Goal: Find specific page/section: Find specific page/section

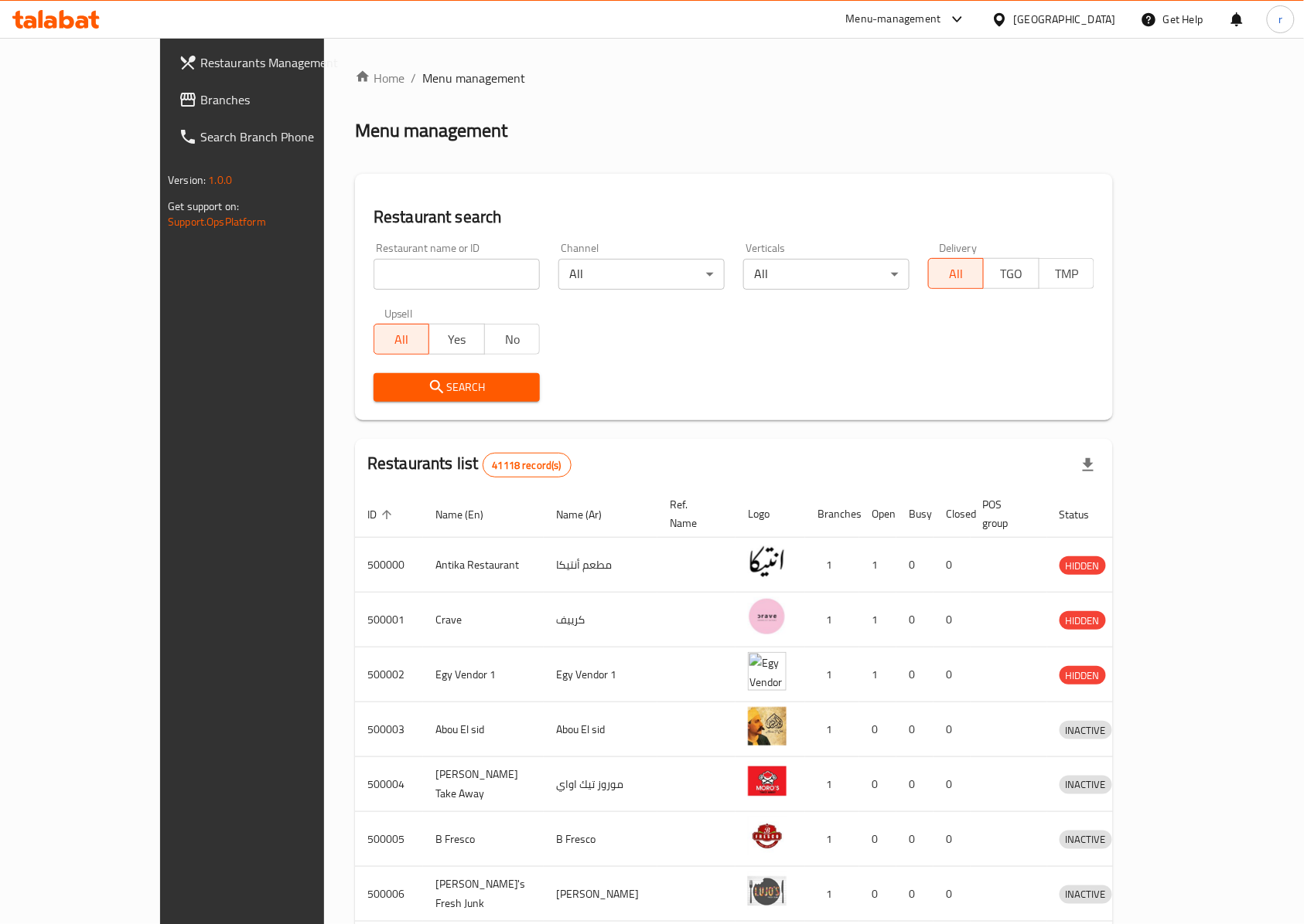
click at [396, 272] on input "search" at bounding box center [457, 274] width 166 height 31
paste input "777879"
click button "Search" at bounding box center [457, 388] width 166 height 29
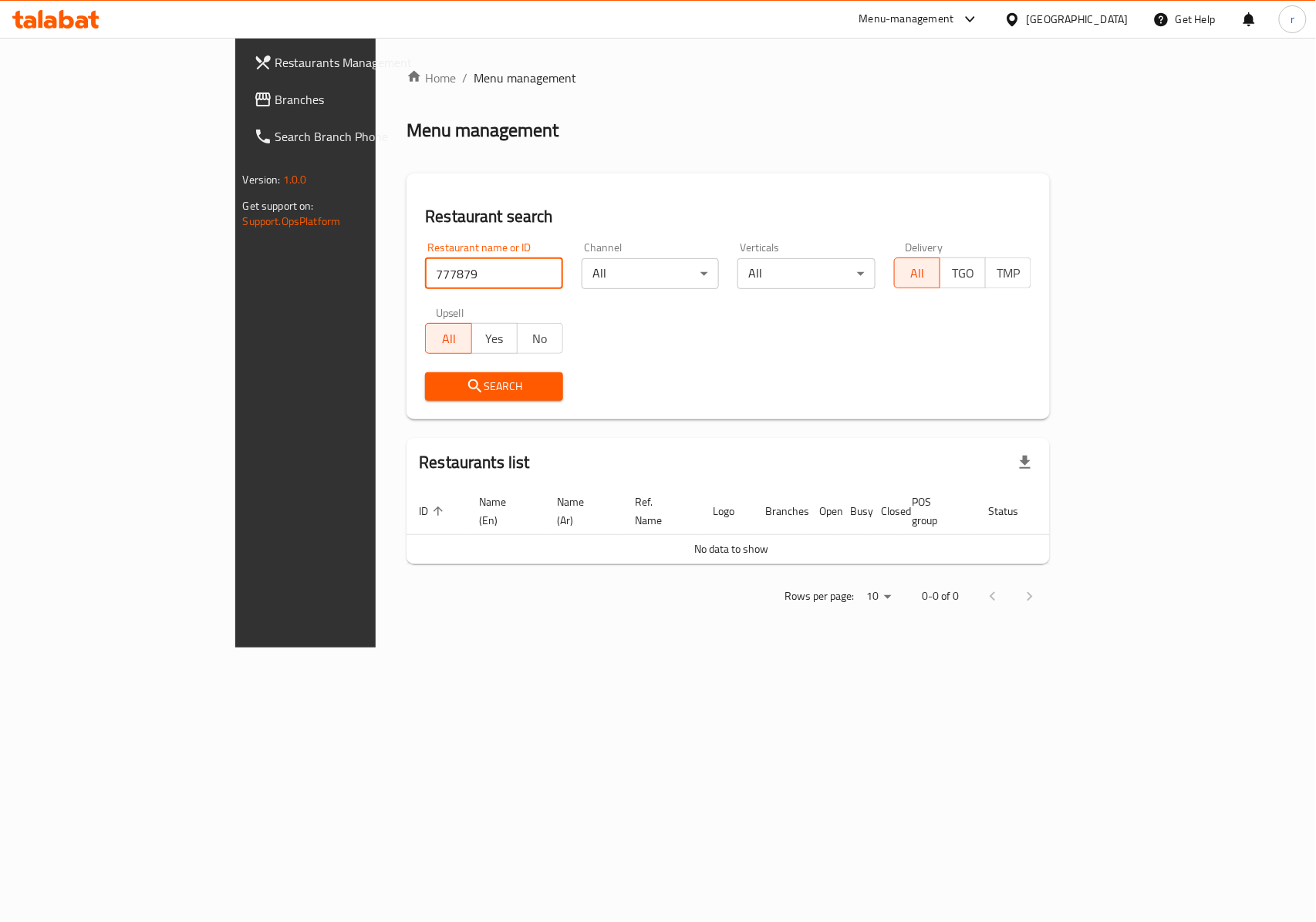
click at [425, 276] on input "777879" at bounding box center [494, 273] width 139 height 31
click at [425, 268] on input "777879" at bounding box center [494, 273] width 139 height 31
type input "777879"
click at [437, 380] on span "Search" at bounding box center [494, 387] width 114 height 19
click at [425, 286] on input "777879" at bounding box center [494, 273] width 139 height 31
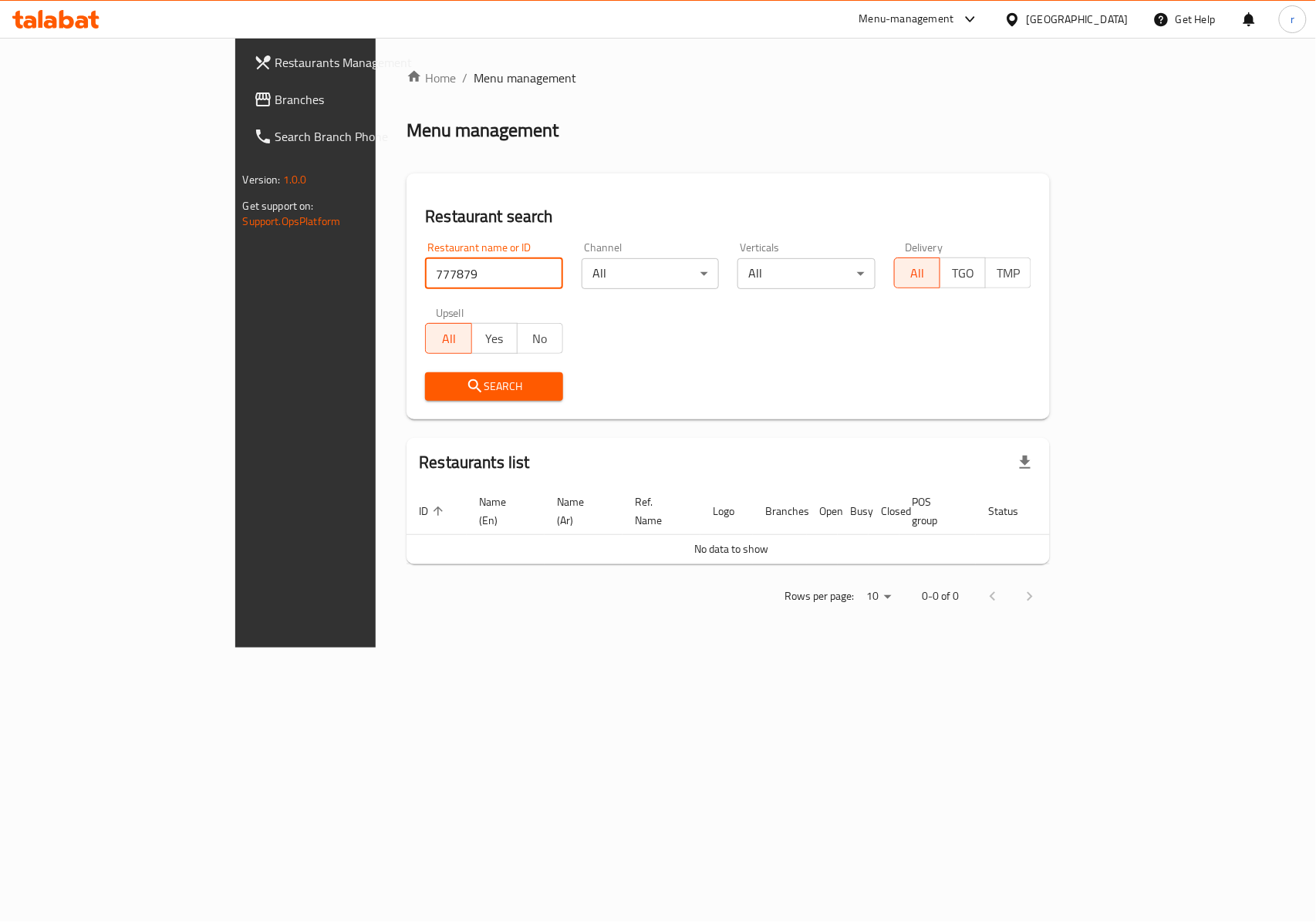
click at [425, 286] on input "777879" at bounding box center [494, 273] width 139 height 31
type input "777879"
click button "Search" at bounding box center [494, 387] width 139 height 28
click at [416, 405] on div "Search" at bounding box center [493, 387] width 157 height 47
click at [425, 396] on button "Search" at bounding box center [494, 387] width 139 height 28
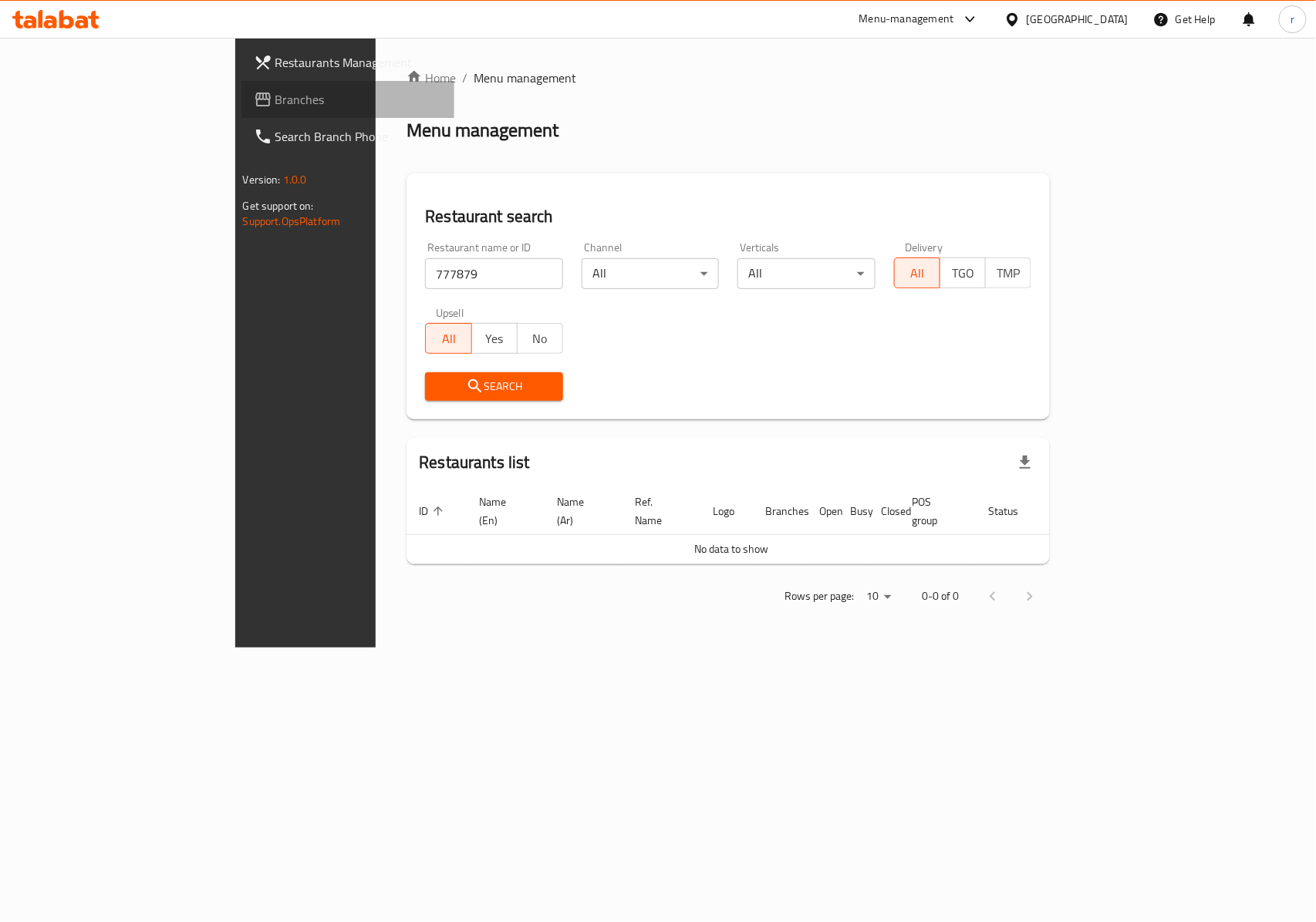
click at [275, 96] on span "Branches" at bounding box center [359, 100] width 167 height 19
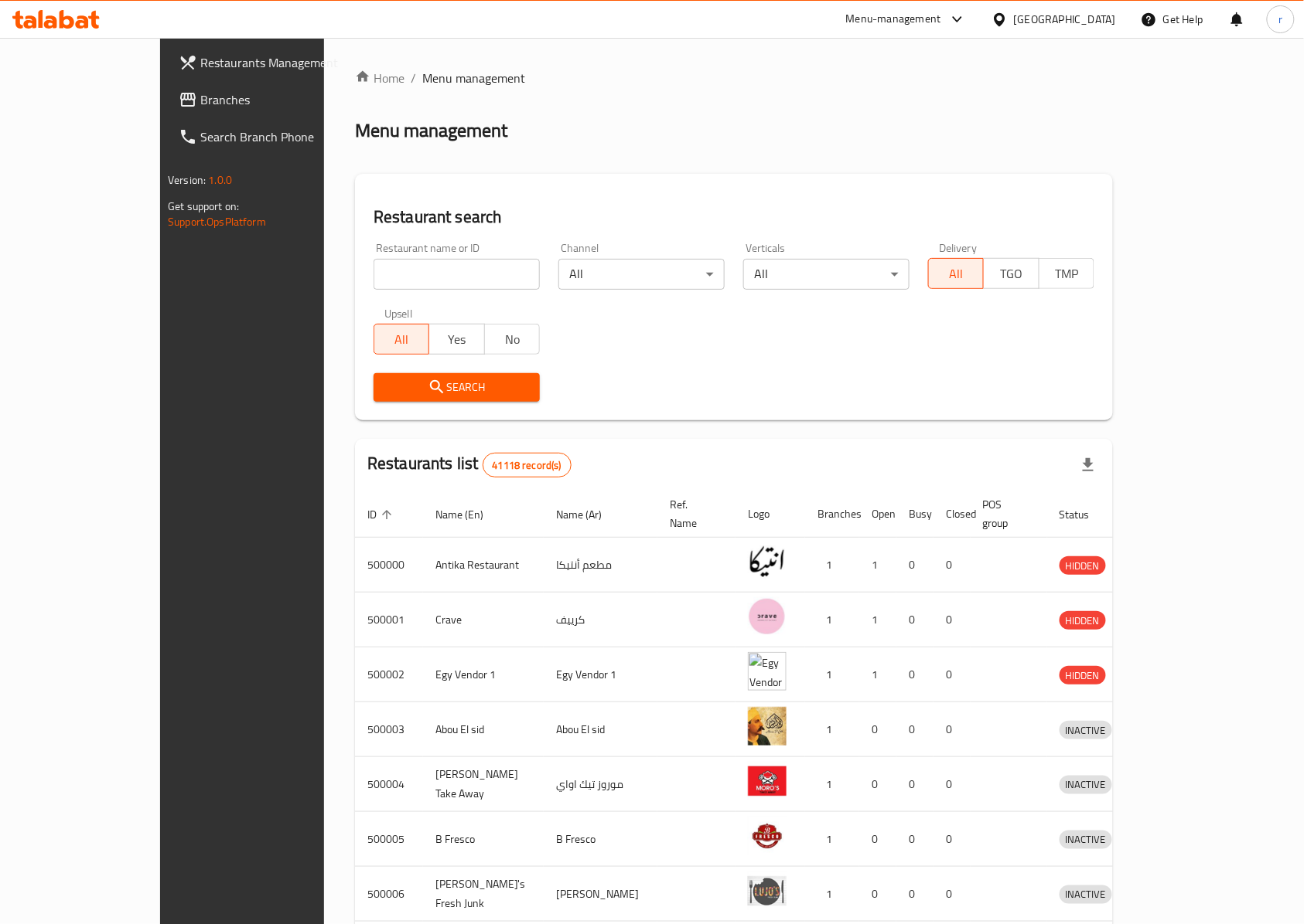
click at [374, 275] on input "search" at bounding box center [457, 274] width 166 height 31
paste input "Case 342054308"
drag, startPoint x: 306, startPoint y: 276, endPoint x: 269, endPoint y: 276, distance: 37.0
click at [374, 276] on input "Case 342054308" at bounding box center [457, 274] width 166 height 31
click at [374, 275] on input "342054308" at bounding box center [457, 274] width 166 height 31
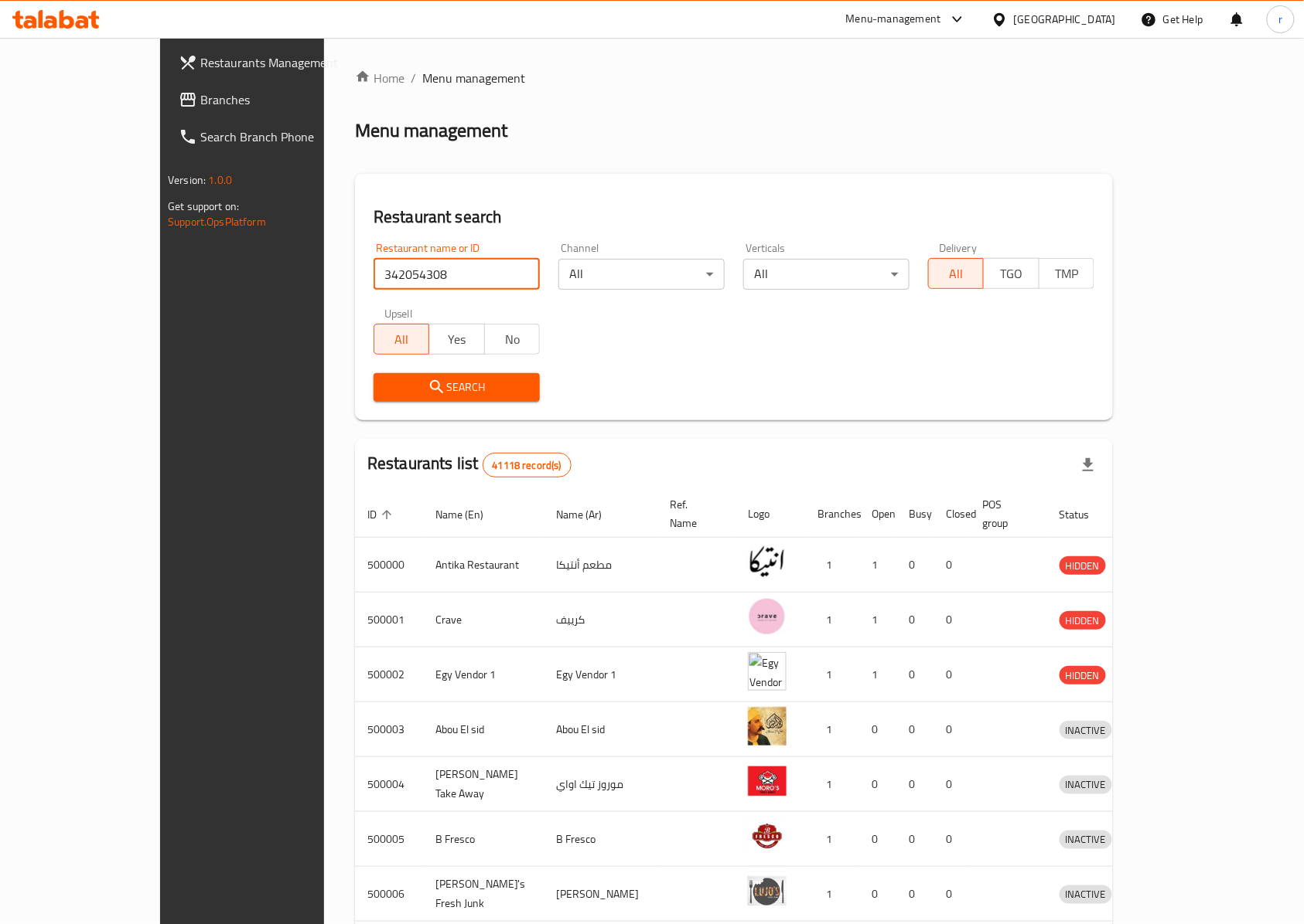
click at [374, 275] on input "342054308" at bounding box center [457, 274] width 166 height 31
type input "342054308"
click button "Search" at bounding box center [457, 388] width 166 height 29
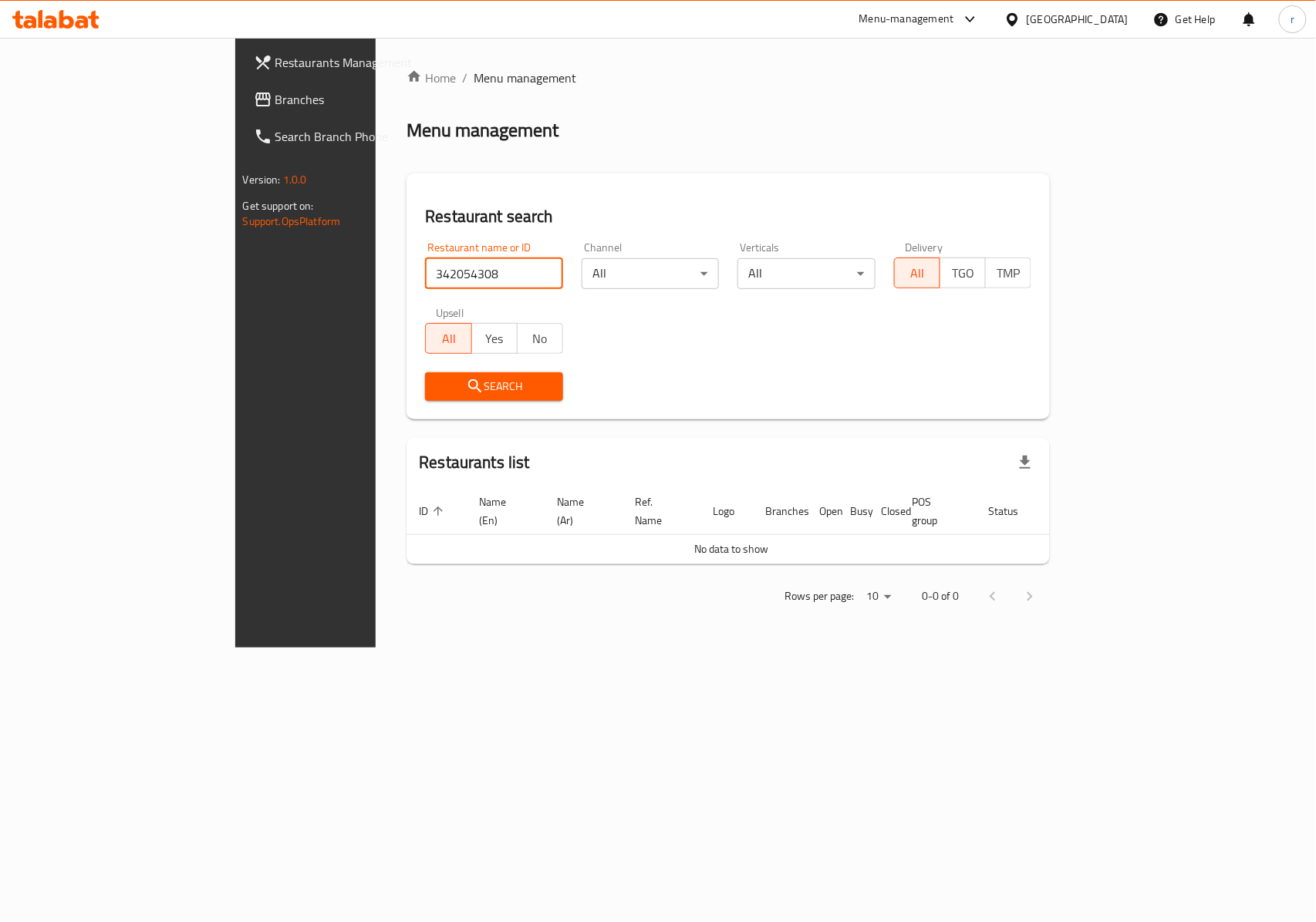
drag, startPoint x: 382, startPoint y: 278, endPoint x: 186, endPoint y: 275, distance: 196.0
click at [235, 275] on div "Restaurants Management Branches Search Branch Phone Version: 1.0.0 Get support …" at bounding box center [658, 342] width 846 height 610
click at [425, 273] on input "search" at bounding box center [494, 273] width 139 height 31
paste input "34205430"
click button "Search" at bounding box center [494, 387] width 139 height 28
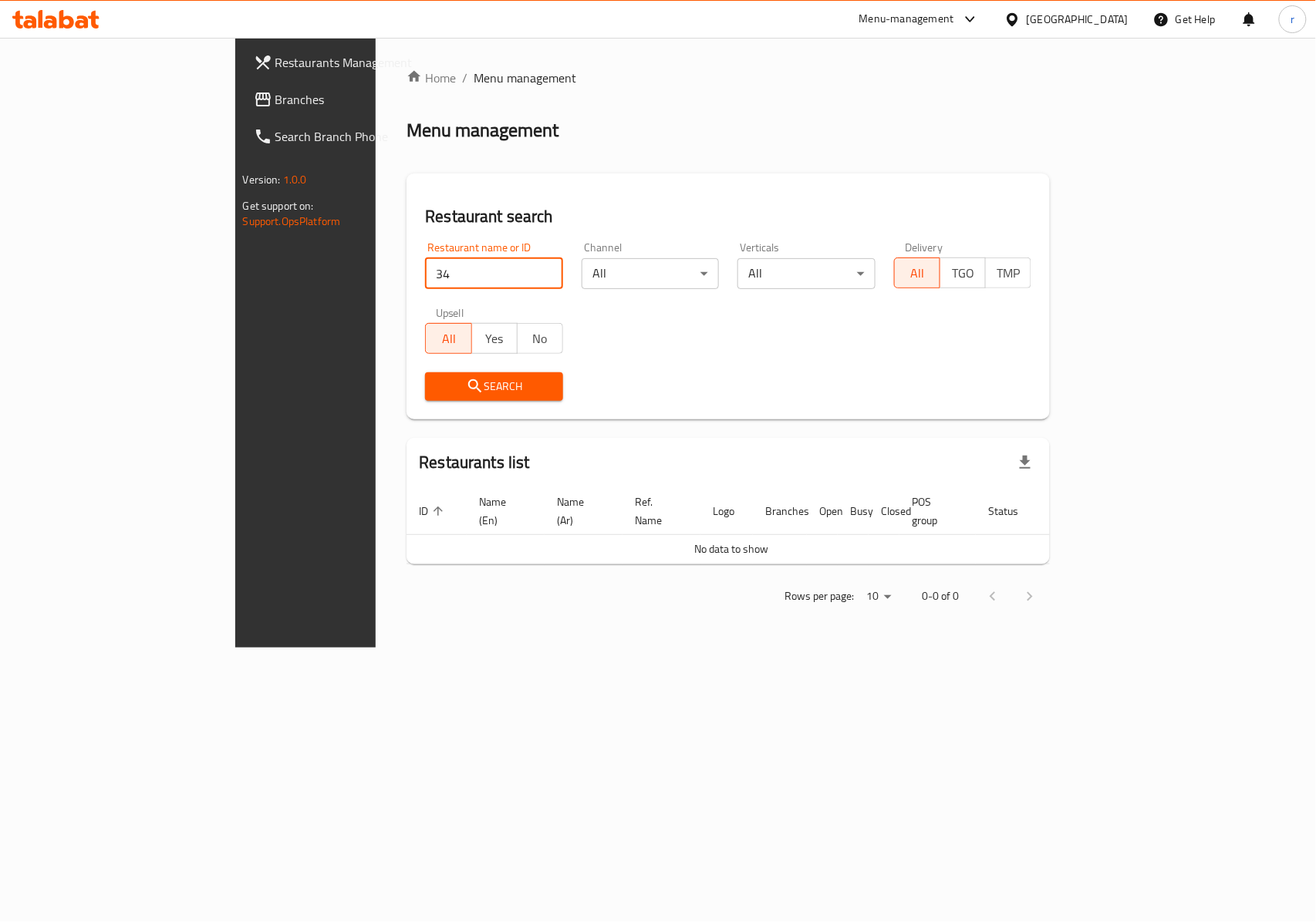
type input "3"
click at [425, 274] on input "search" at bounding box center [494, 273] width 139 height 31
type input "777882"
click button "Search" at bounding box center [494, 387] width 139 height 28
click at [275, 101] on span "Branches" at bounding box center [359, 100] width 167 height 19
